Goal: Transaction & Acquisition: Purchase product/service

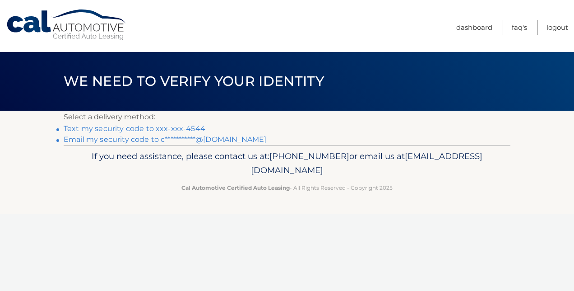
click at [178, 127] on link "Text my security code to xxx-xxx-4544" at bounding box center [135, 128] width 142 height 9
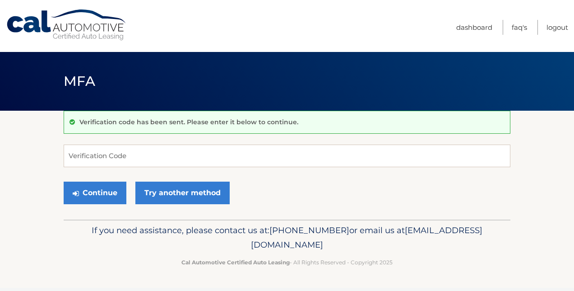
click at [178, 127] on div "Verification code has been sent. Please enter it below to continue." at bounding box center [287, 122] width 447 height 23
click at [160, 156] on input "Verification Code" at bounding box center [287, 155] width 447 height 23
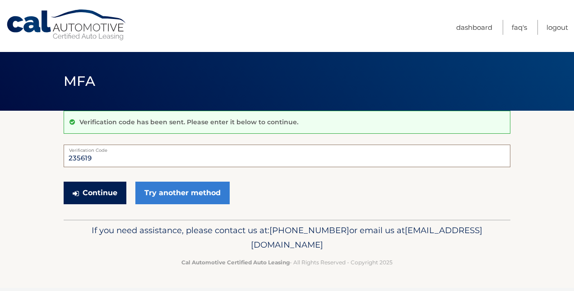
type input "235619"
click at [98, 195] on button "Continue" at bounding box center [95, 192] width 63 height 23
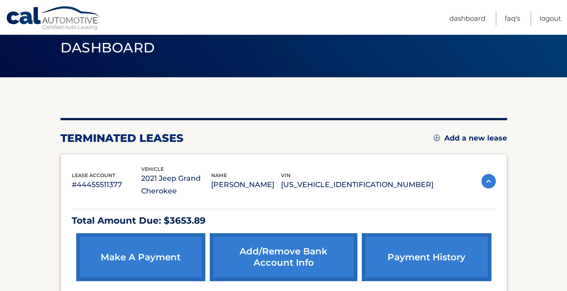
scroll to position [108, 0]
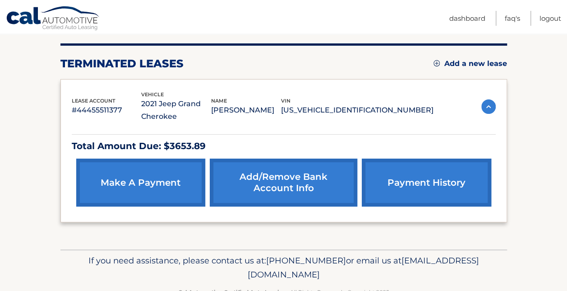
click at [160, 180] on link "make a payment" at bounding box center [140, 182] width 129 height 48
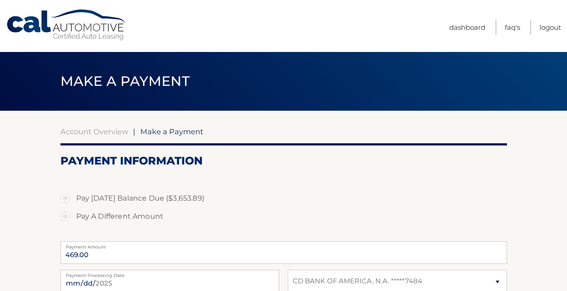
select select "NTZlNGEwYmItMTk0NS00MTA2LWI3YjMtZDRlNWY5ZWY4NDVi"
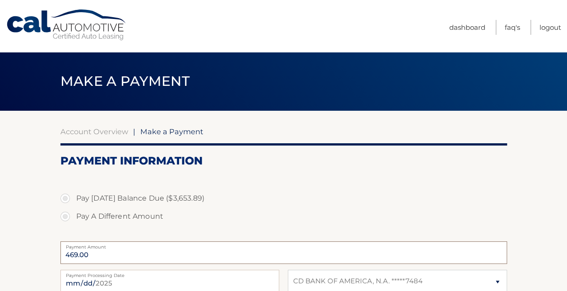
click at [179, 253] on input "469.00" at bounding box center [283, 252] width 447 height 23
click at [136, 258] on input "469.00" at bounding box center [283, 252] width 447 height 23
click at [144, 212] on label "Pay A Different Amount" at bounding box center [283, 216] width 447 height 18
click at [73, 212] on input "Pay A Different Amount" at bounding box center [68, 214] width 9 height 14
radio input "true"
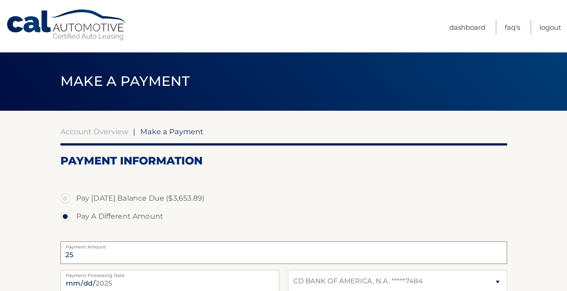
type input "2"
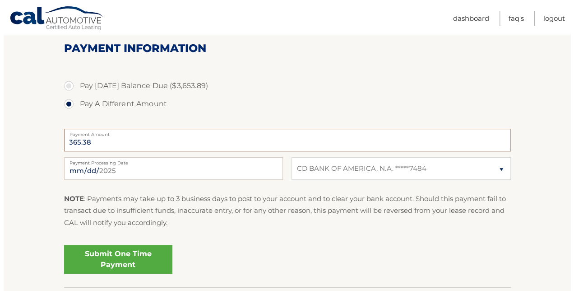
scroll to position [109, 0]
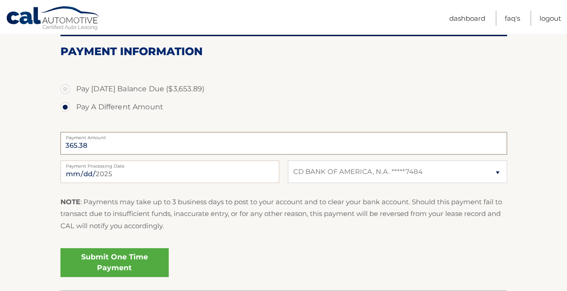
type input "365.38"
click at [128, 264] on link "Submit One Time Payment" at bounding box center [114, 262] width 108 height 29
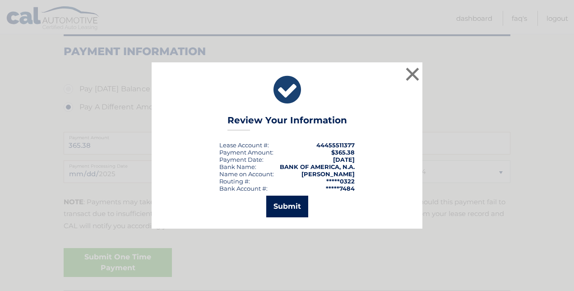
click at [287, 207] on button "Submit" at bounding box center [287, 206] width 42 height 22
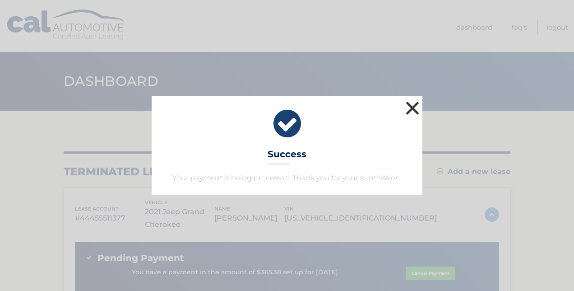
click at [411, 113] on button "×" at bounding box center [413, 108] width 18 height 18
